Goal: Task Accomplishment & Management: Manage account settings

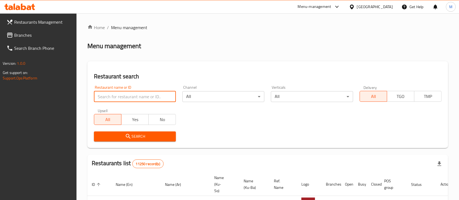
click at [148, 91] on input "search" at bounding box center [135, 96] width 82 height 11
type input "ه"
type input "[MEDICAL_DATA]"
click button "Search" at bounding box center [135, 136] width 82 height 10
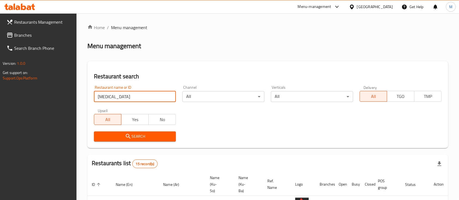
scroll to position [175, 0]
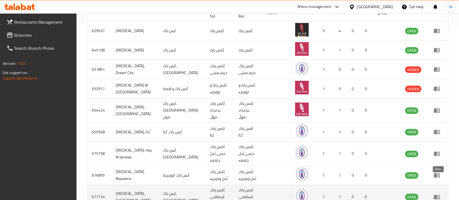
click at [437, 195] on icon "enhanced table" at bounding box center [437, 197] width 6 height 5
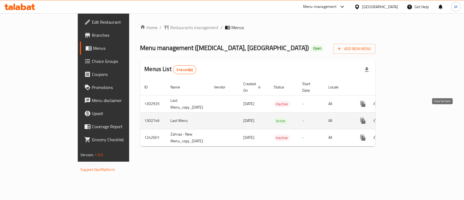
click at [405, 118] on icon "enhanced table" at bounding box center [402, 120] width 5 height 5
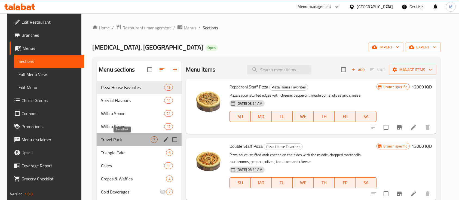
click at [131, 138] on span "Travel Pack" at bounding box center [126, 139] width 50 height 7
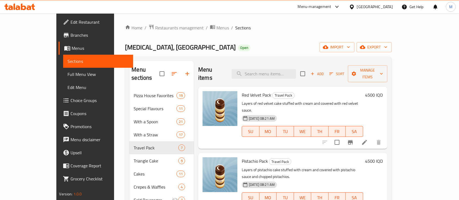
click at [368, 139] on icon at bounding box center [364, 142] width 7 height 7
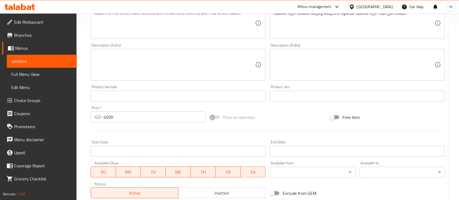
scroll to position [250, 0]
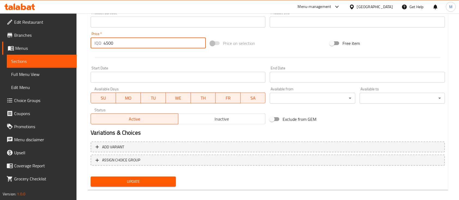
drag, startPoint x: 121, startPoint y: 43, endPoint x: 0, endPoint y: 56, distance: 121.8
type input "6"
type input "5000"
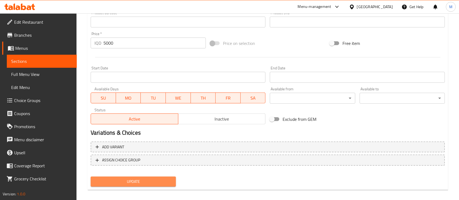
click at [142, 184] on span "Update" at bounding box center [133, 181] width 76 height 7
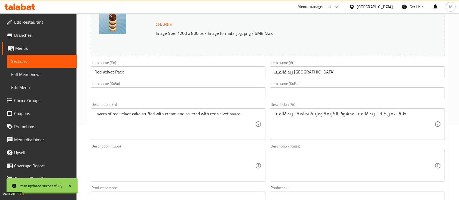
scroll to position [0, 0]
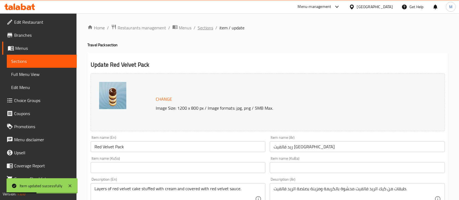
click at [207, 27] on span "Sections" at bounding box center [206, 27] width 16 height 7
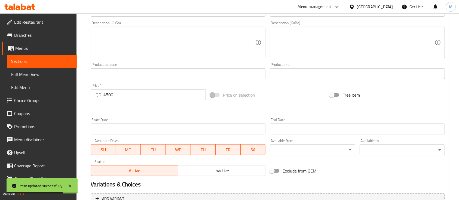
scroll to position [199, 0]
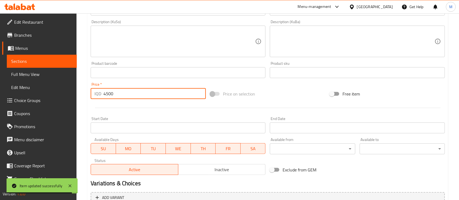
click at [162, 95] on input "4500" at bounding box center [154, 93] width 102 height 11
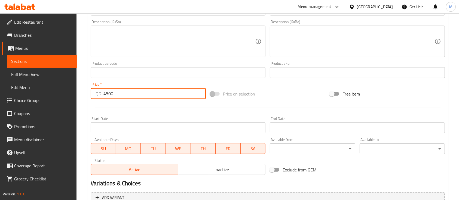
paste input "50"
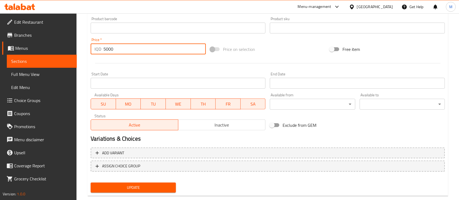
scroll to position [255, 0]
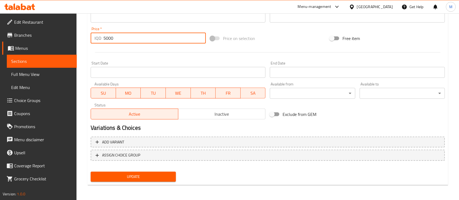
type input "5000"
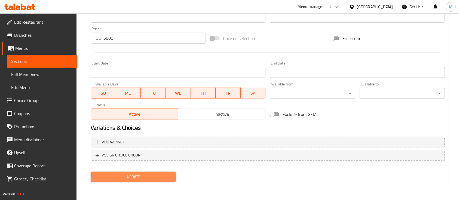
click at [155, 180] on button "Update" at bounding box center [133, 177] width 85 height 10
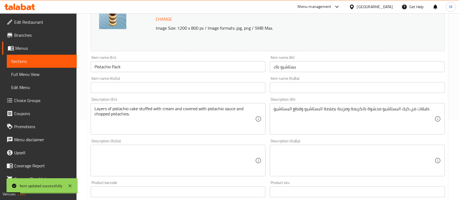
scroll to position [0, 0]
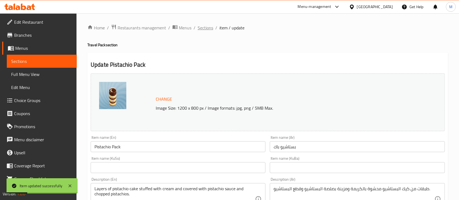
click at [206, 29] on span "Sections" at bounding box center [206, 27] width 16 height 7
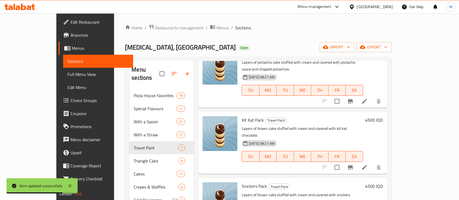
scroll to position [108, 0]
click at [368, 164] on icon at bounding box center [364, 167] width 7 height 7
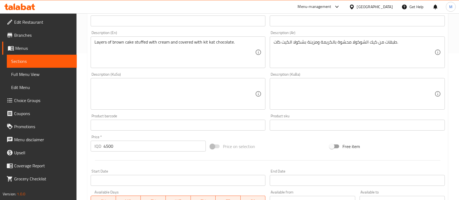
scroll to position [149, 0]
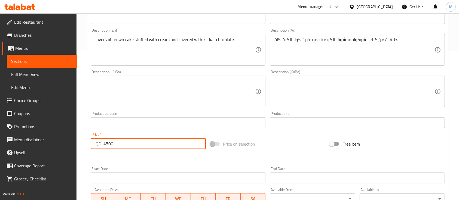
click at [139, 144] on input "4500" at bounding box center [154, 143] width 102 height 11
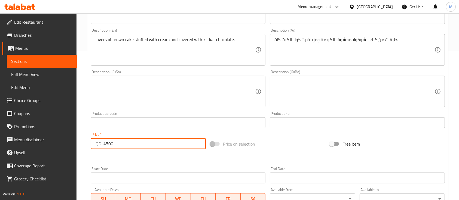
paste input "50"
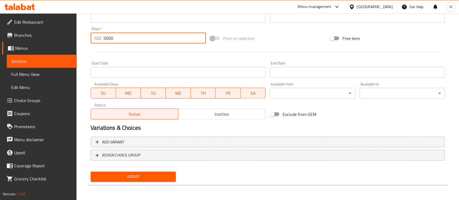
type input "5000"
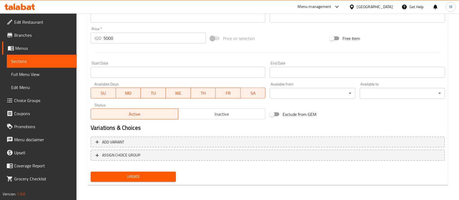
click at [164, 182] on div "Update" at bounding box center [133, 177] width 90 height 14
click at [164, 179] on span "Update" at bounding box center [133, 176] width 76 height 7
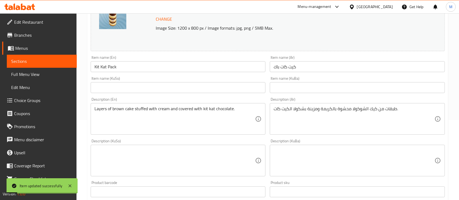
scroll to position [0, 0]
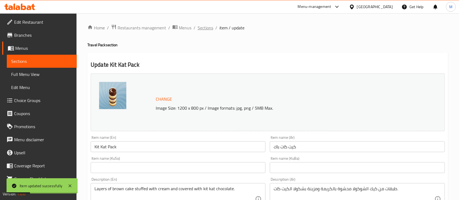
click at [210, 30] on span "Sections" at bounding box center [206, 27] width 16 height 7
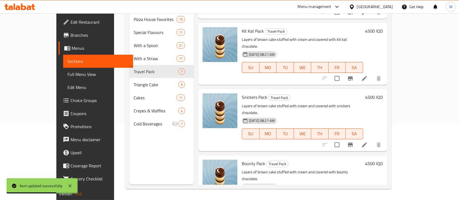
scroll to position [128, 0]
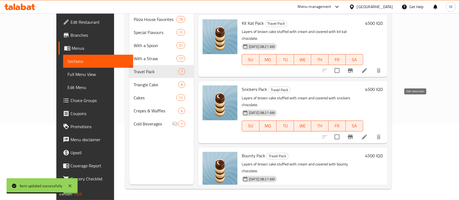
click at [368, 134] on icon at bounding box center [364, 137] width 7 height 7
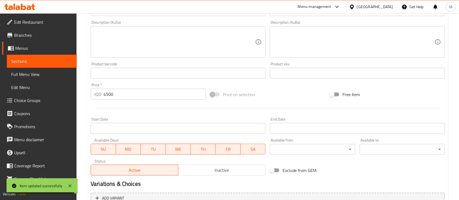
scroll to position [233, 0]
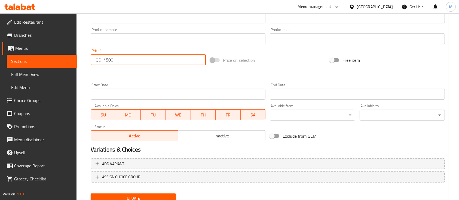
click at [157, 58] on input "4500" at bounding box center [154, 59] width 102 height 11
paste input "5000"
click at [111, 61] on input "45005000" at bounding box center [154, 59] width 102 height 11
click at [113, 61] on input "45005000" at bounding box center [154, 59] width 102 height 11
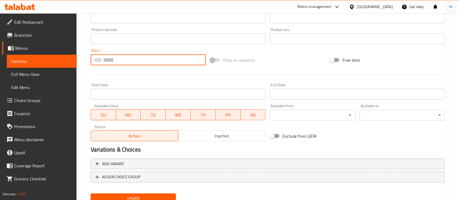
type input "5000"
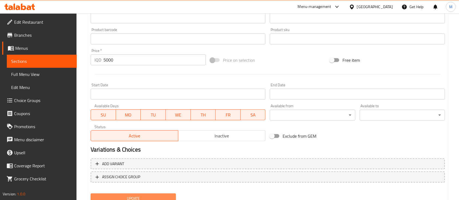
click at [148, 195] on span "Update" at bounding box center [133, 198] width 76 height 7
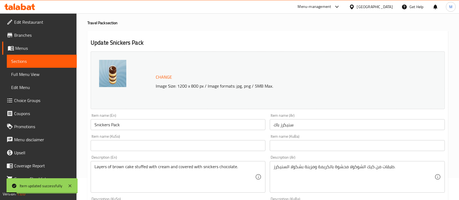
scroll to position [0, 0]
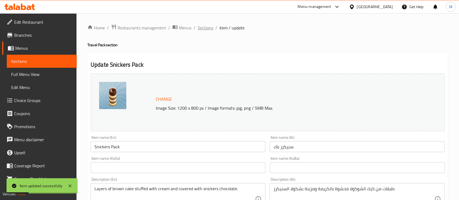
click at [203, 31] on span "Sections" at bounding box center [206, 27] width 16 height 7
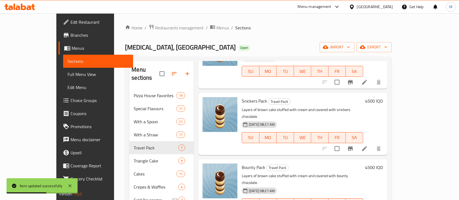
scroll to position [198, 0]
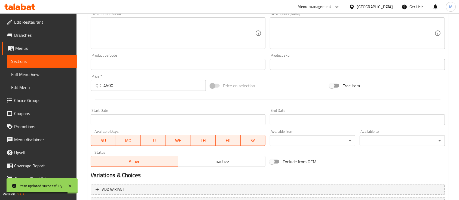
scroll to position [210, 0]
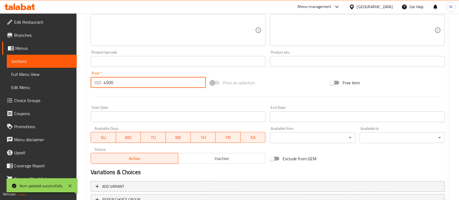
click at [168, 85] on input "4500" at bounding box center [154, 82] width 102 height 11
paste input "50"
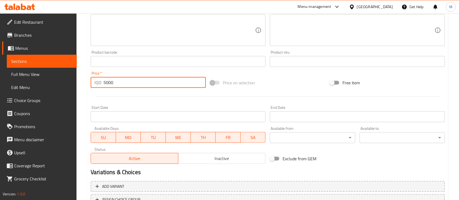
scroll to position [255, 0]
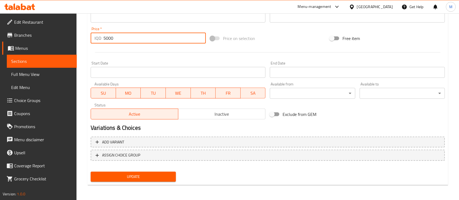
type input "5000"
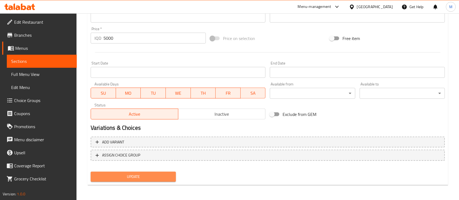
click at [167, 172] on button "Update" at bounding box center [133, 177] width 85 height 10
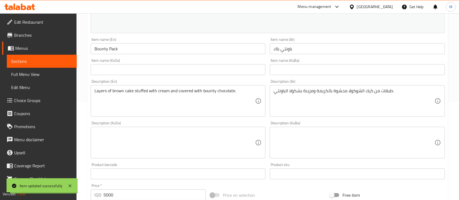
scroll to position [0, 0]
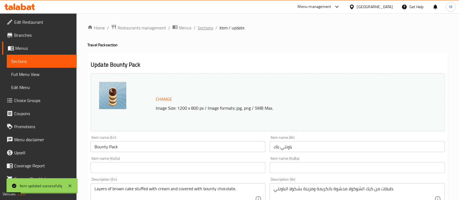
click at [207, 26] on span "Sections" at bounding box center [206, 27] width 16 height 7
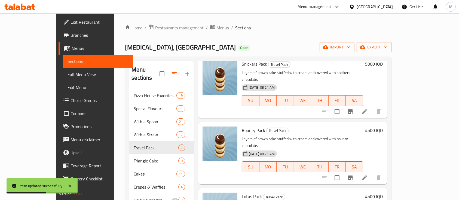
scroll to position [76, 0]
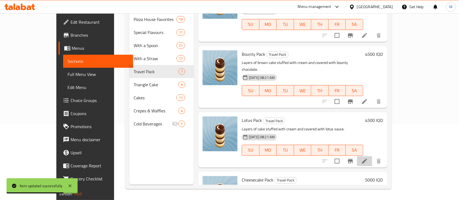
click at [372, 156] on li at bounding box center [364, 161] width 15 height 10
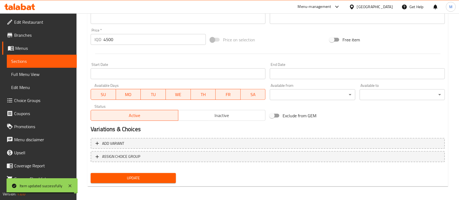
scroll to position [255, 0]
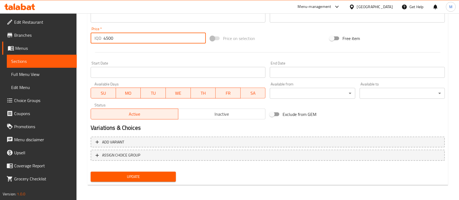
click at [168, 34] on input "4500" at bounding box center [154, 38] width 102 height 11
paste input "50"
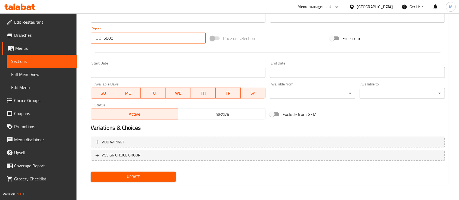
type input "5000"
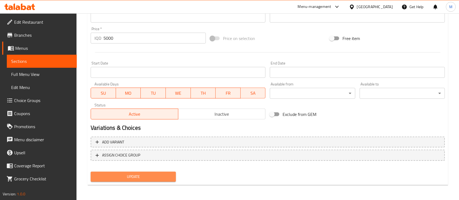
click at [127, 177] on span "Update" at bounding box center [133, 176] width 76 height 7
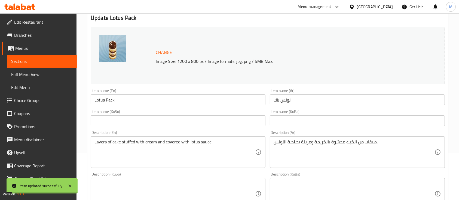
scroll to position [0, 0]
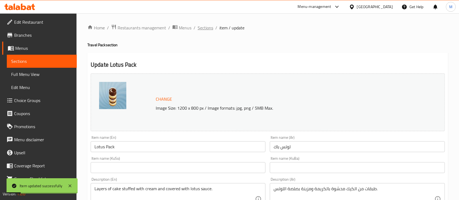
click at [205, 26] on span "Sections" at bounding box center [206, 27] width 16 height 7
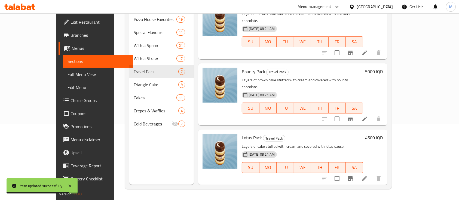
scroll to position [230, 0]
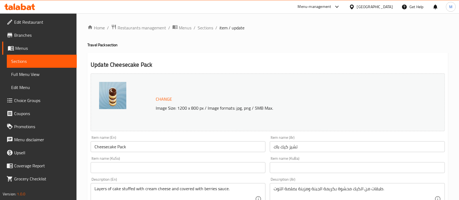
click at [213, 27] on ol "Home / Restaurants management / Menus / Sections / item / update" at bounding box center [267, 27] width 360 height 7
click at [209, 27] on span "Sections" at bounding box center [206, 27] width 16 height 7
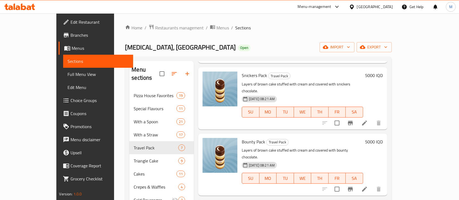
scroll to position [230, 0]
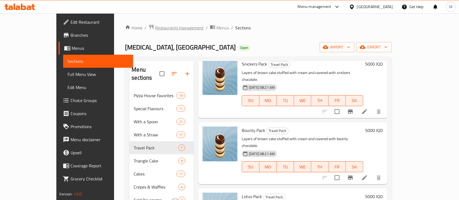
click at [149, 31] on span "breadcrumb" at bounding box center [152, 27] width 7 height 7
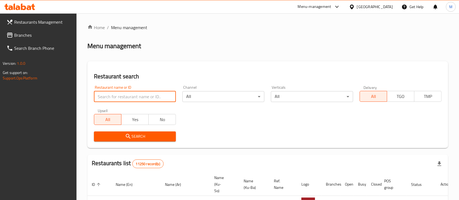
click at [165, 93] on input "search" at bounding box center [135, 96] width 82 height 11
type input "[PERSON_NAME]"
click button "Search" at bounding box center [135, 136] width 82 height 10
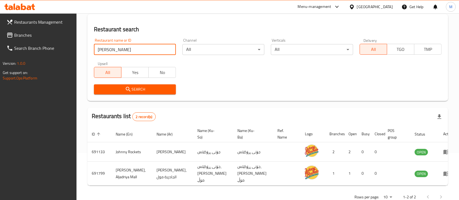
scroll to position [57, 0]
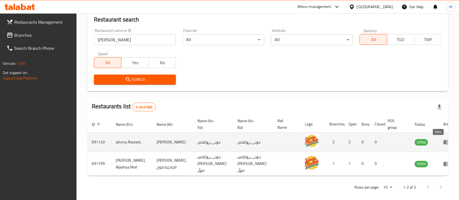
click at [443, 140] on icon "enhanced table" at bounding box center [446, 142] width 6 height 5
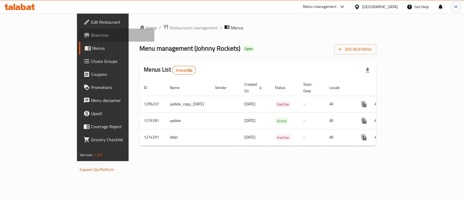
click at [91, 36] on span "Branches" at bounding box center [120, 35] width 59 height 7
